Goal: Transaction & Acquisition: Download file/media

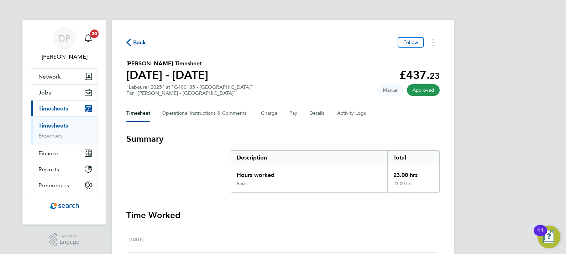
click at [52, 121] on ul "Timesheets Expenses" at bounding box center [64, 130] width 66 height 29
click at [53, 126] on link "Timesheets" at bounding box center [53, 125] width 30 height 7
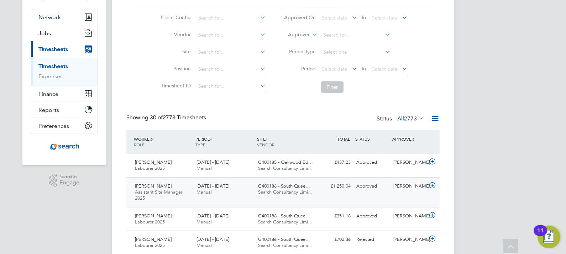
click at [222, 187] on span "[DATE] - [DATE]" at bounding box center [212, 186] width 33 height 6
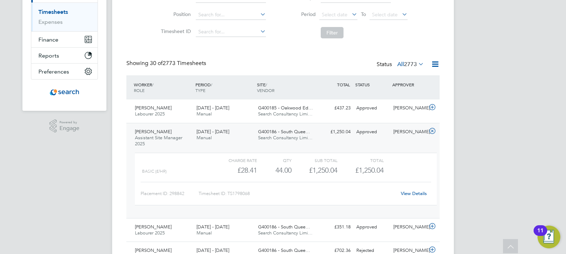
click at [412, 194] on link "View Details" at bounding box center [414, 194] width 26 height 6
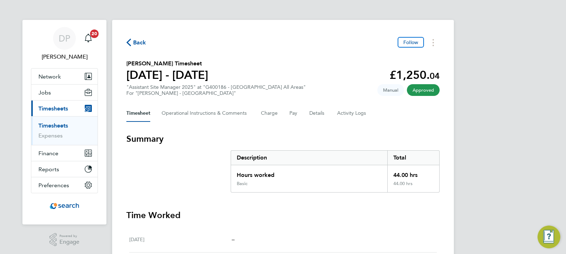
click at [432, 43] on button "Timesheets Menu" at bounding box center [433, 42] width 13 height 11
click at [422, 65] on link "Download timesheet" at bounding box center [396, 58] width 85 height 14
